Goal: Information Seeking & Learning: Learn about a topic

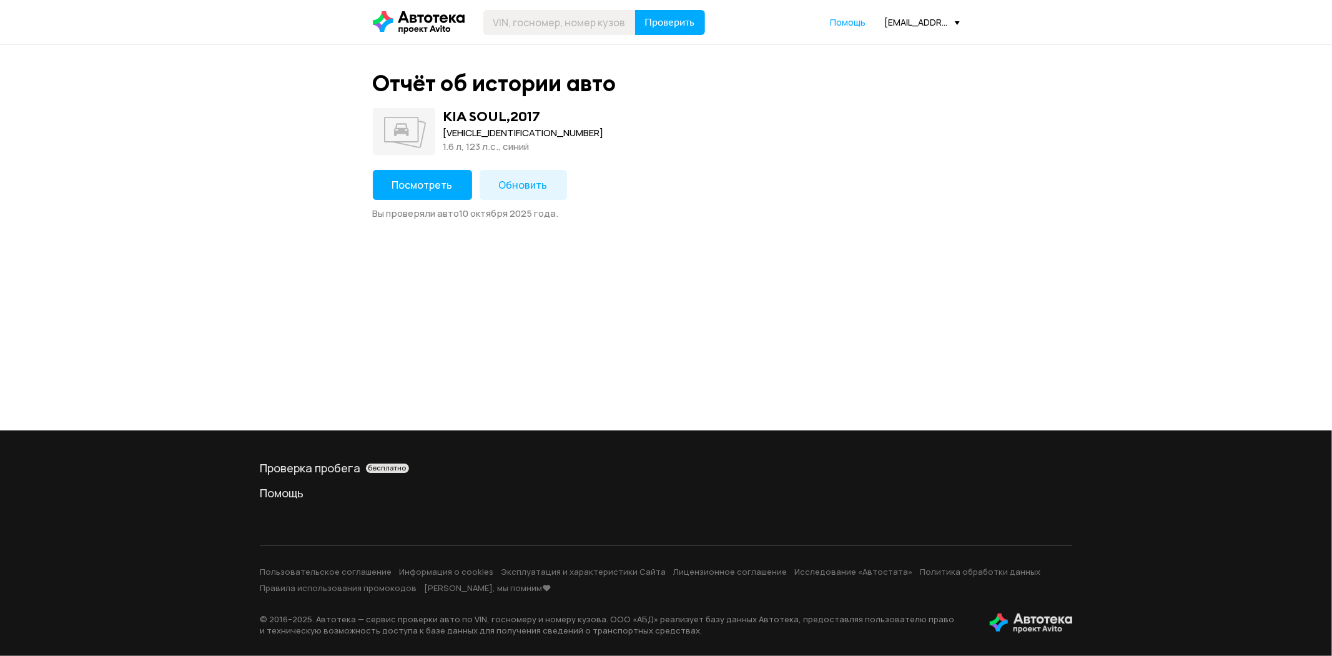
click at [426, 185] on span "Посмотреть" at bounding box center [422, 185] width 61 height 14
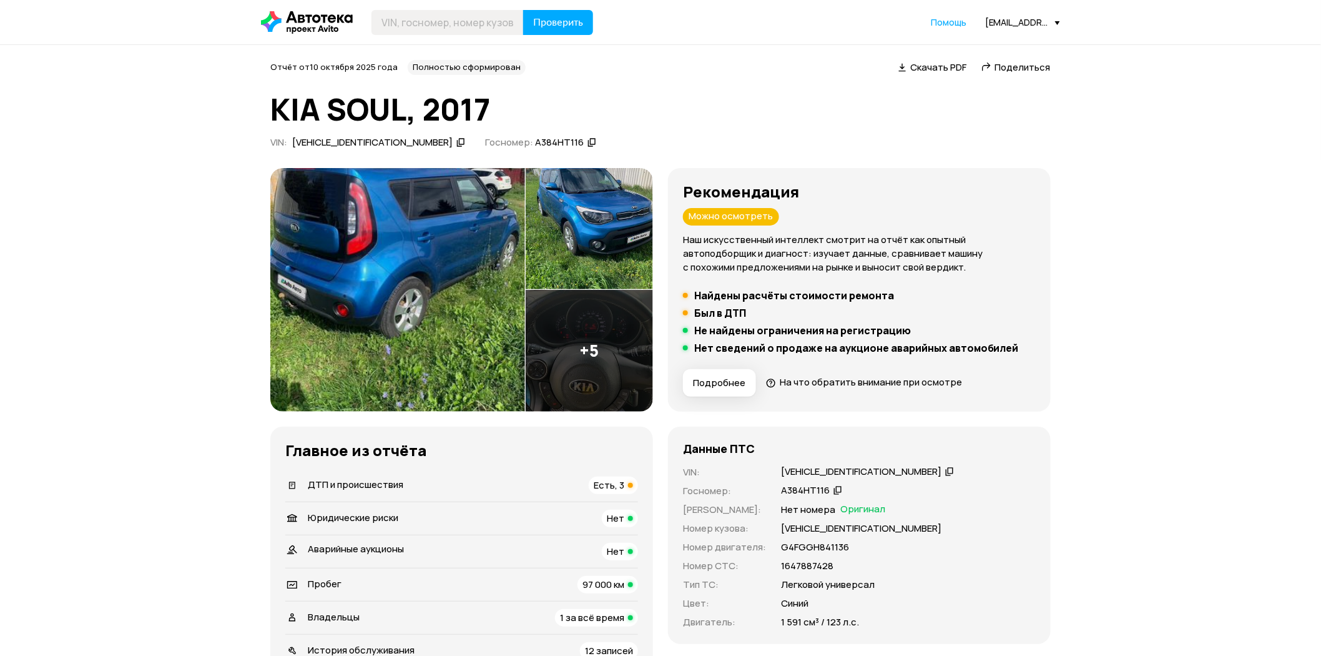
click at [446, 290] on img at bounding box center [397, 290] width 255 height 244
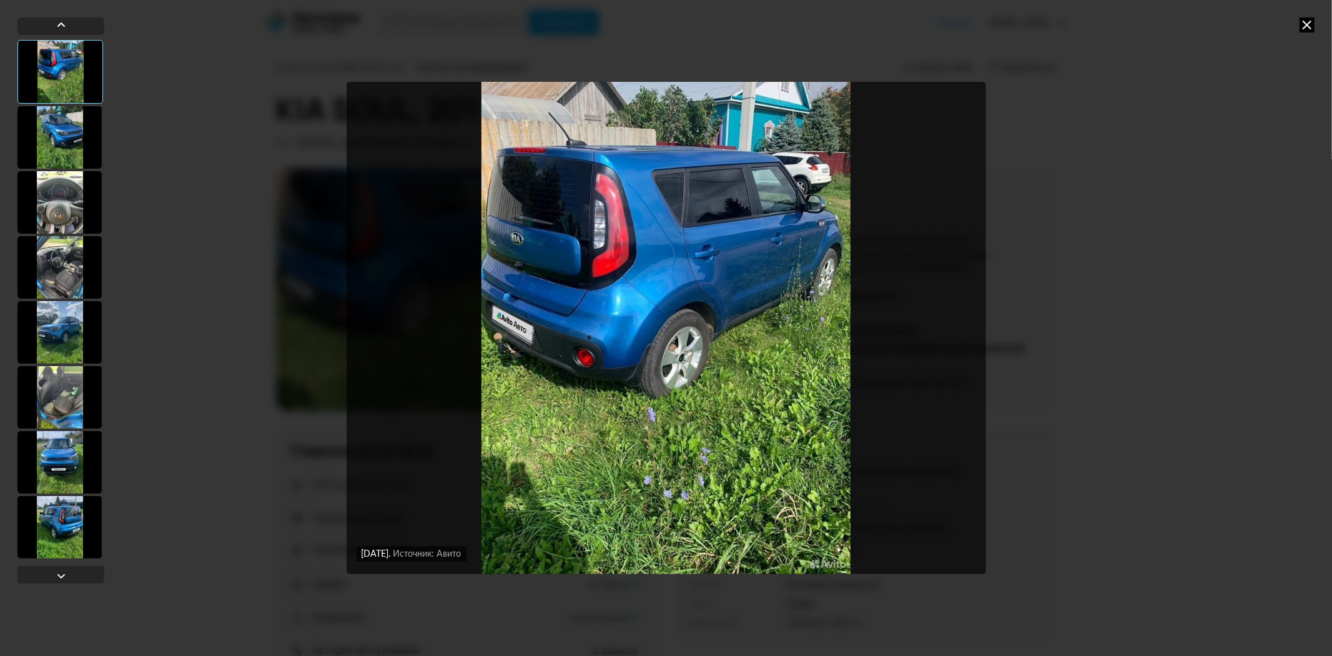
click at [65, 125] on div at bounding box center [59, 137] width 84 height 62
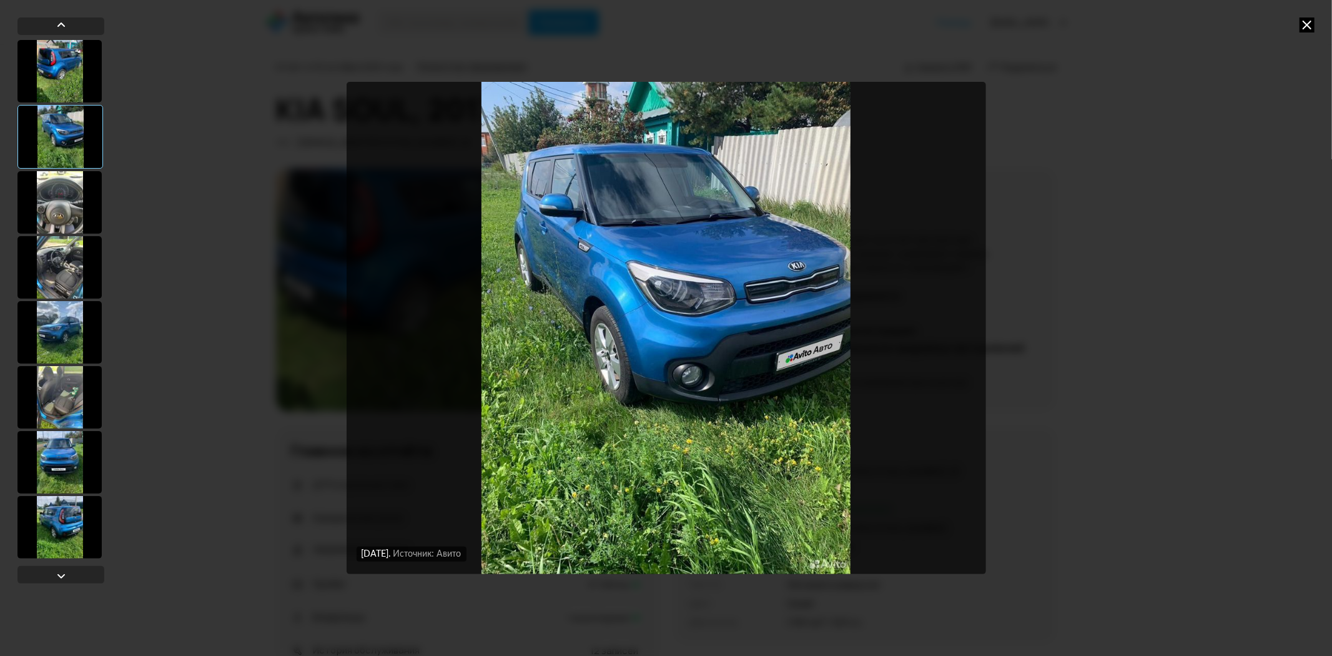
click at [1306, 23] on icon at bounding box center [1306, 24] width 15 height 15
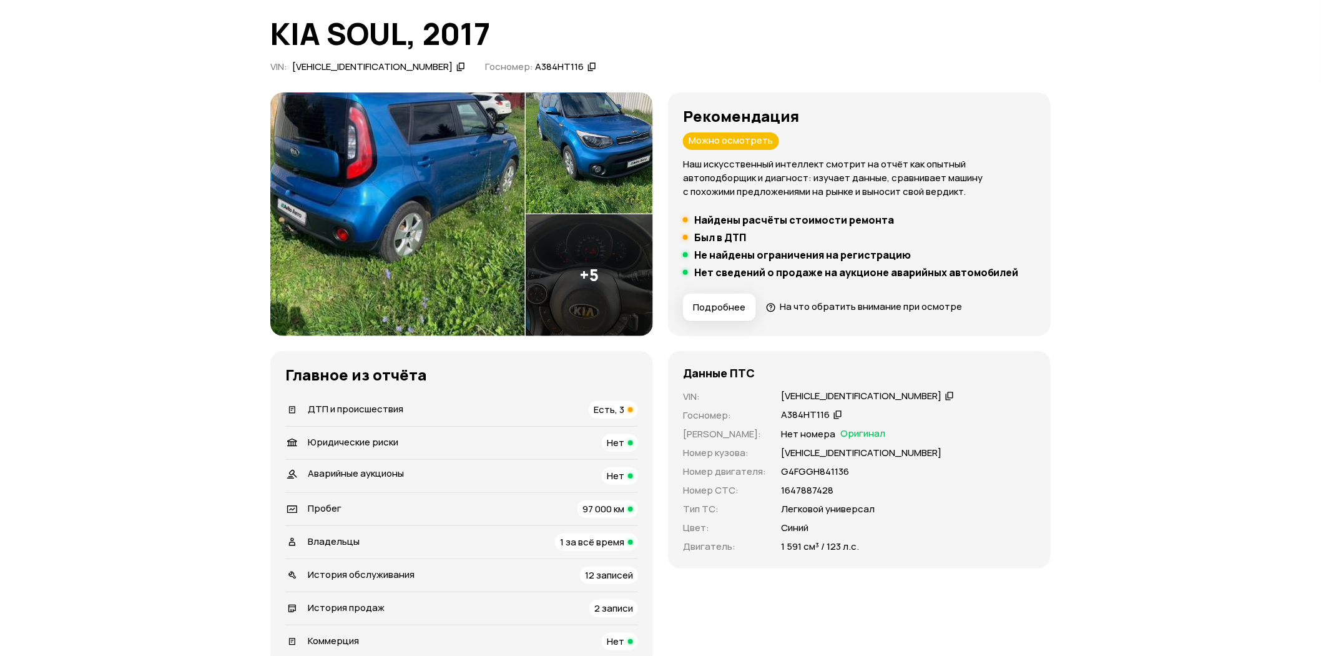
scroll to position [277, 0]
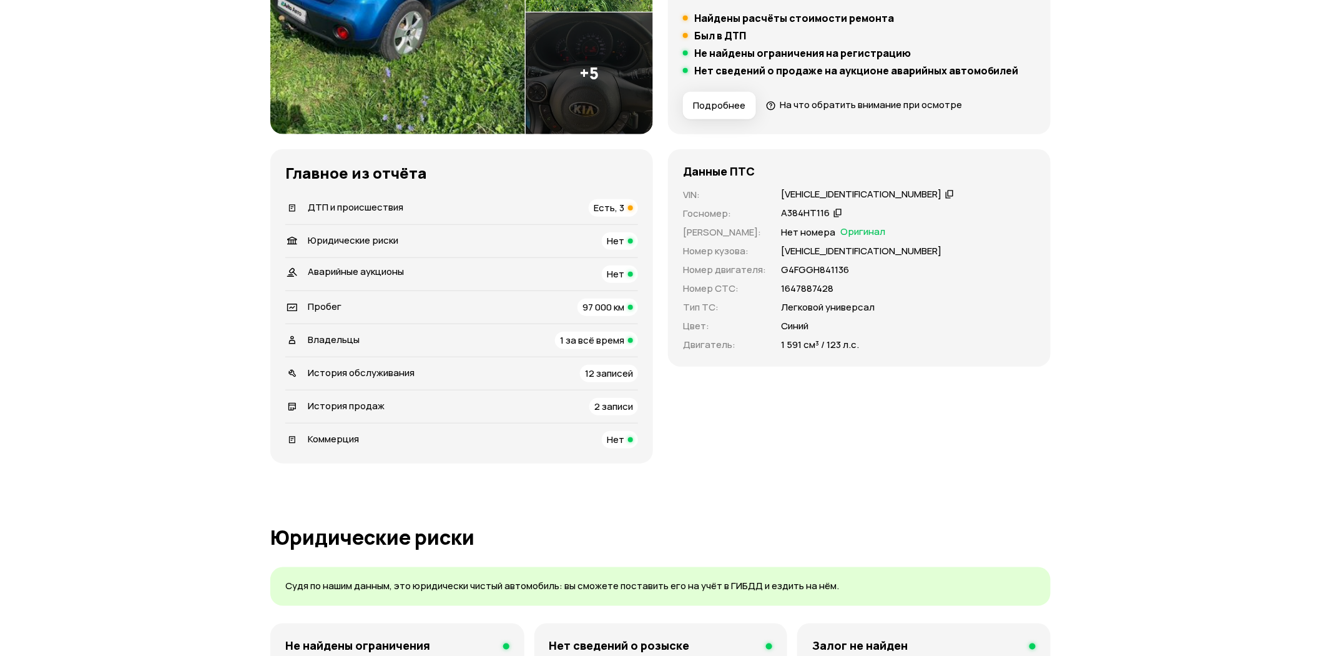
click at [817, 249] on p "[VEHICLE_IDENTIFICATION_NUMBER]" at bounding box center [861, 251] width 160 height 14
copy p "[VEHICLE_IDENTIFICATION_NUMBER]"
click at [373, 207] on span "ДТП и происшествия" at bounding box center [356, 206] width 96 height 13
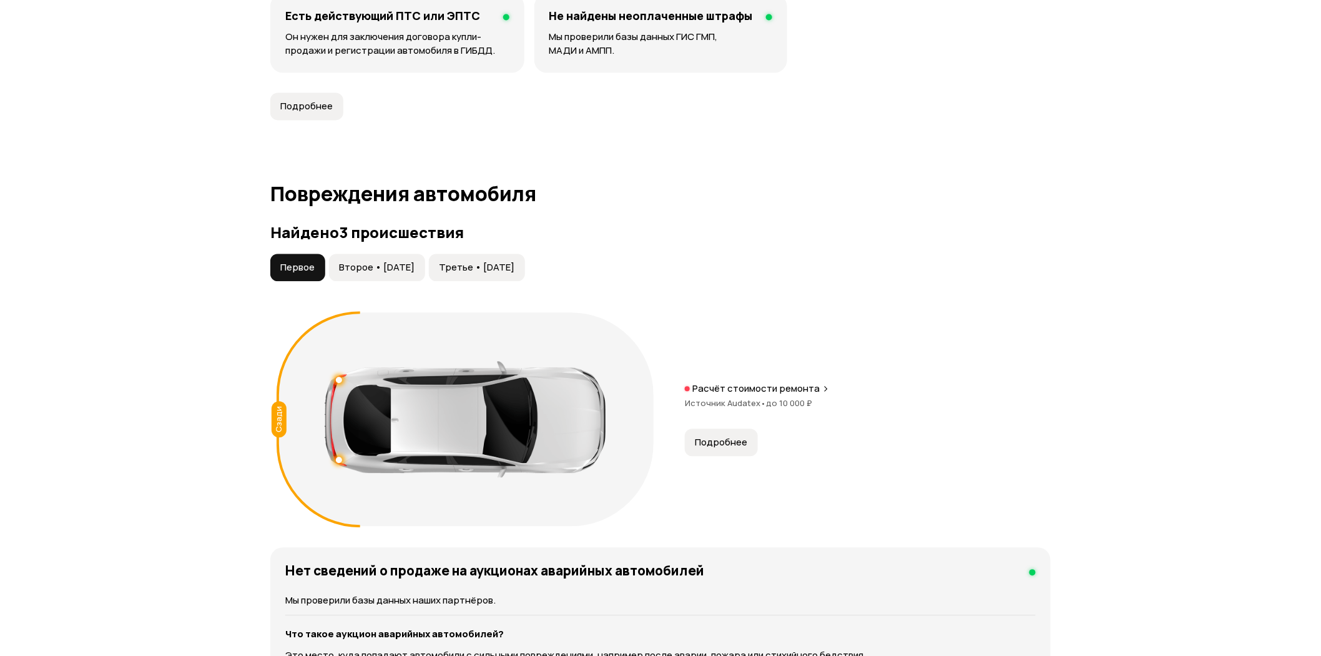
scroll to position [1294, 0]
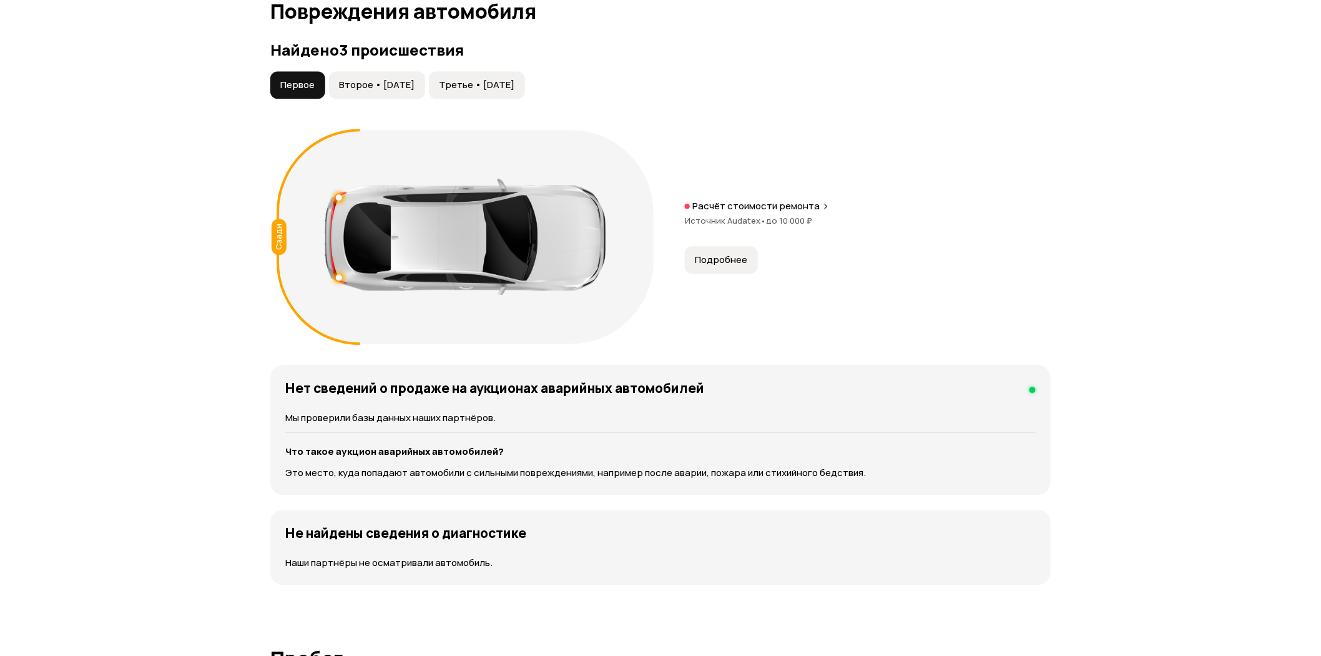
click at [407, 91] on span "Второе • [DATE]" at bounding box center [377, 85] width 76 height 12
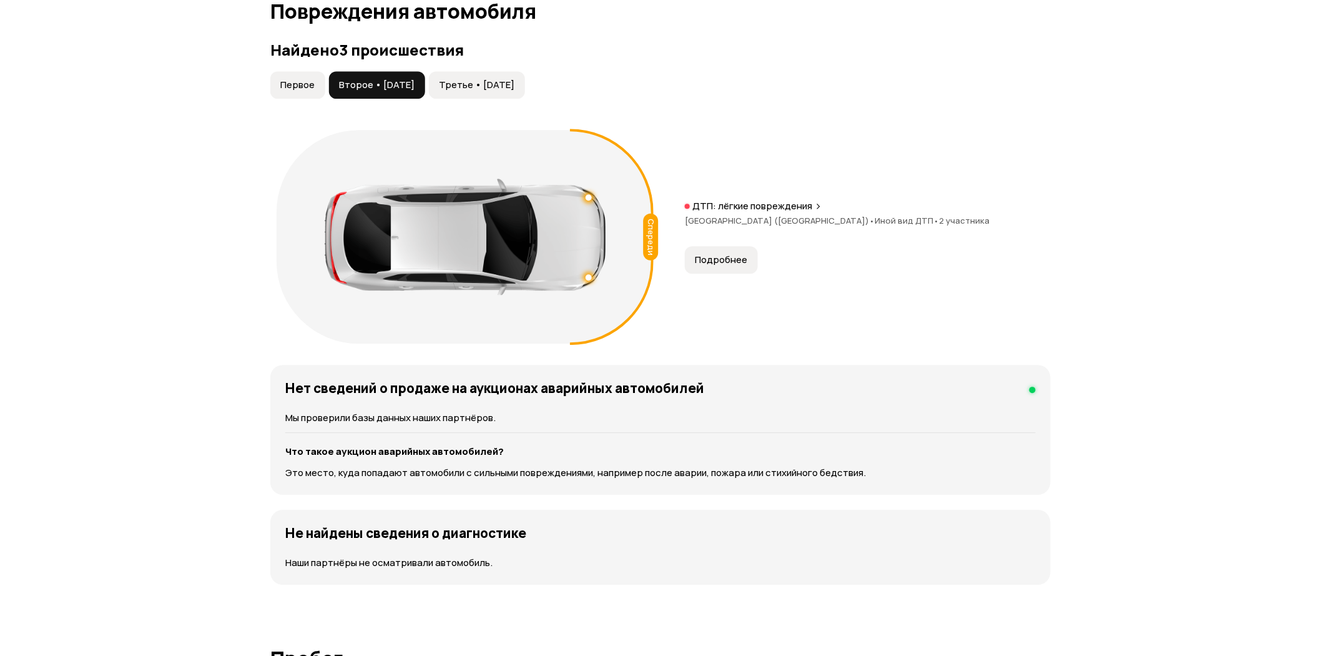
click at [513, 88] on span "Третье • [DATE]" at bounding box center [477, 85] width 76 height 12
